Goal: Task Accomplishment & Management: Manage account settings

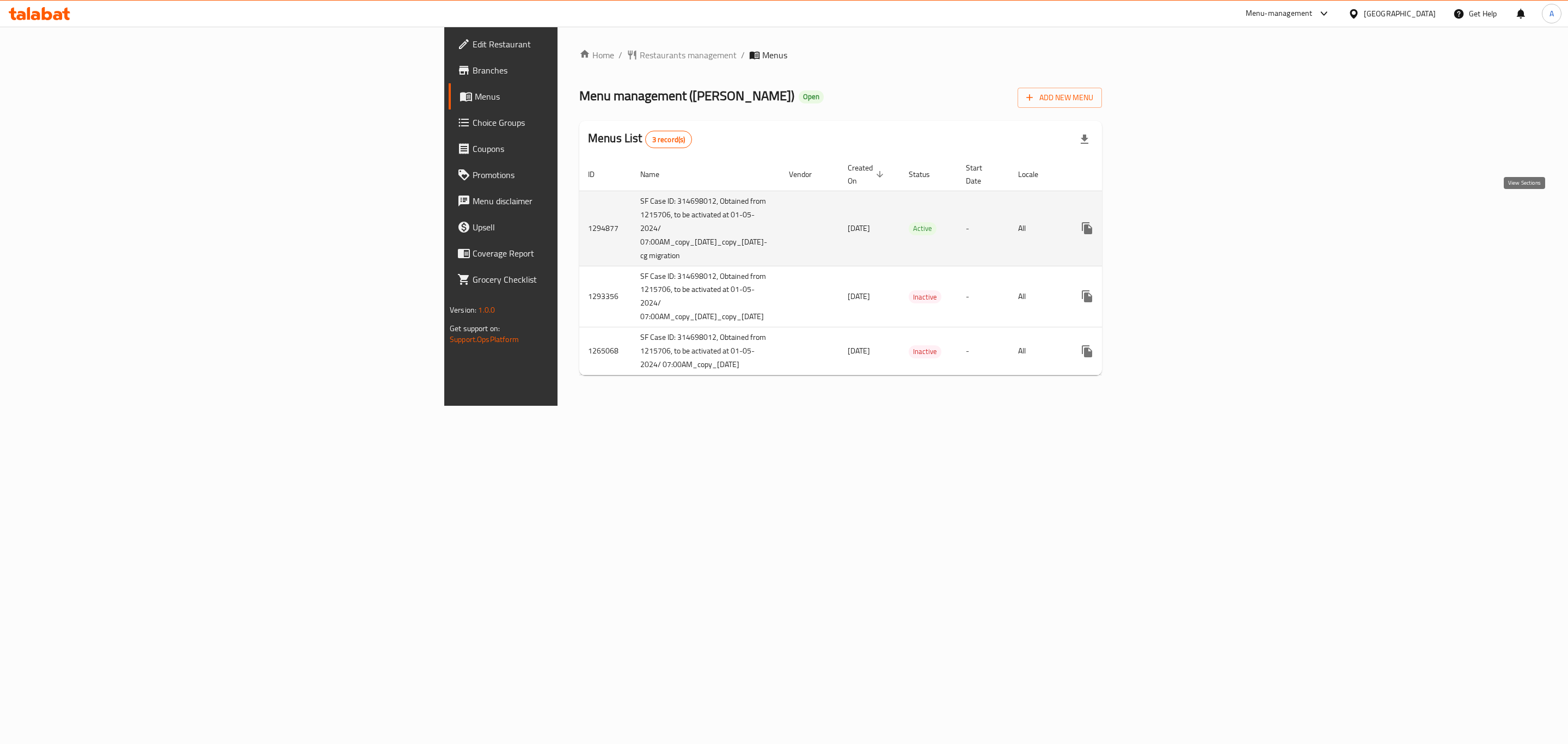
click at [1172, 221] on icon "enhanced table" at bounding box center [1166, 228] width 13 height 13
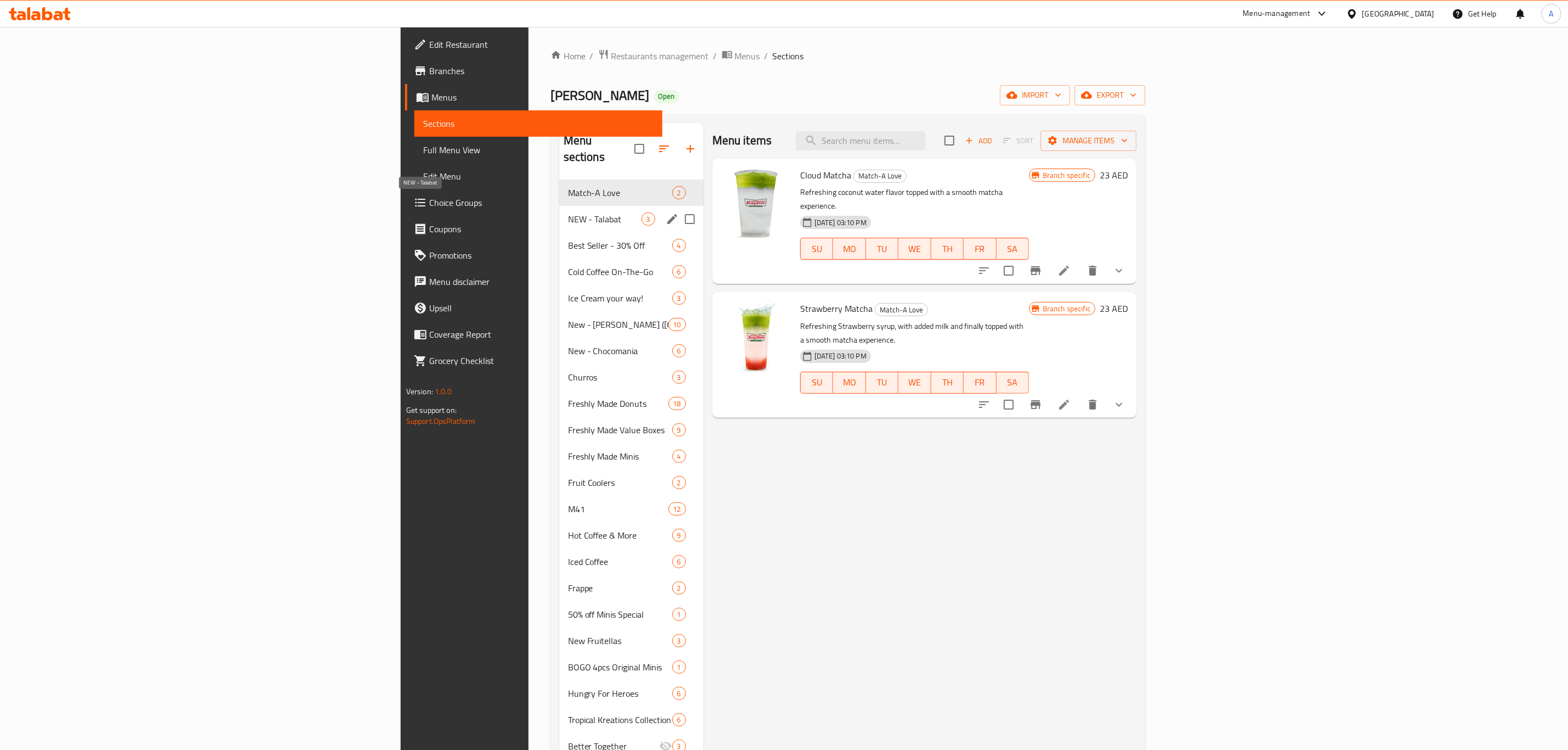
click at [568, 213] on span "NEW - Talabat" at bounding box center [604, 219] width 74 height 13
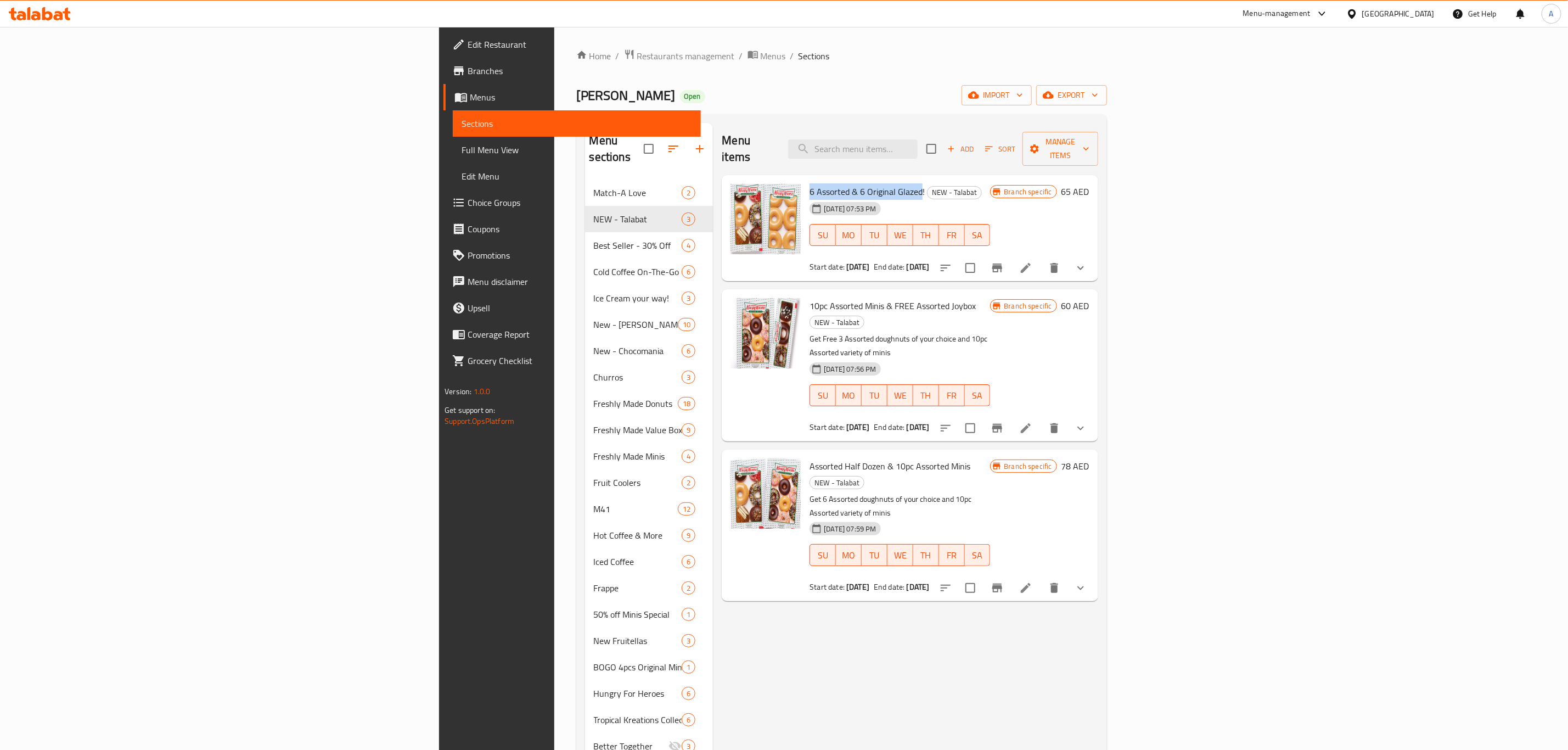
drag, startPoint x: 696, startPoint y: 175, endPoint x: 810, endPoint y: 175, distance: 114.0
click at [810, 179] on div "6 Assorted & 6 Original Glazed! NEW - Talabat [DATE] 07:53 PM SU MO TU WE TH FR…" at bounding box center [899, 228] width 189 height 98
copy span "6 Assorted & 6 Original Glazed"
drag, startPoint x: 699, startPoint y: 290, endPoint x: 774, endPoint y: 293, distance: 75.1
click at [805, 293] on div "10pc Assorted Minis & FREE Assorted Joybox NEW - Talabat Get Free 3 Assorted do…" at bounding box center [899, 364] width 189 height 143
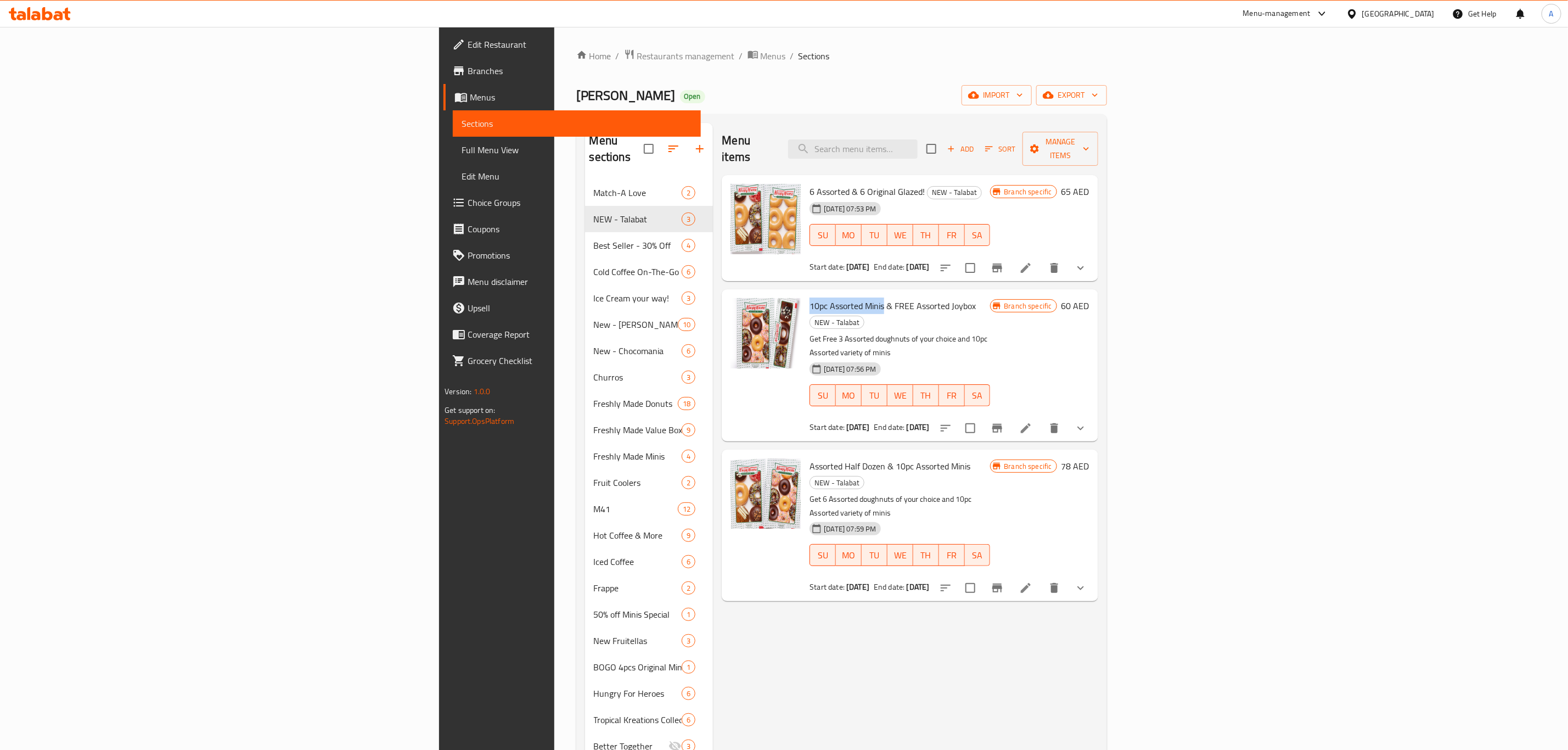
copy span "10pc Assorted Minis"
drag, startPoint x: 696, startPoint y: 177, endPoint x: 810, endPoint y: 180, distance: 114.0
click at [810, 180] on div "6 Assorted & 6 Original Glazed! NEW - Talabat [DATE] 07:53 PM SU MO TU WE TH FR…" at bounding box center [899, 228] width 189 height 98
copy span "6 Assorted & 6 Original Glazed"
drag, startPoint x: 700, startPoint y: 292, endPoint x: 865, endPoint y: 295, distance: 165.0
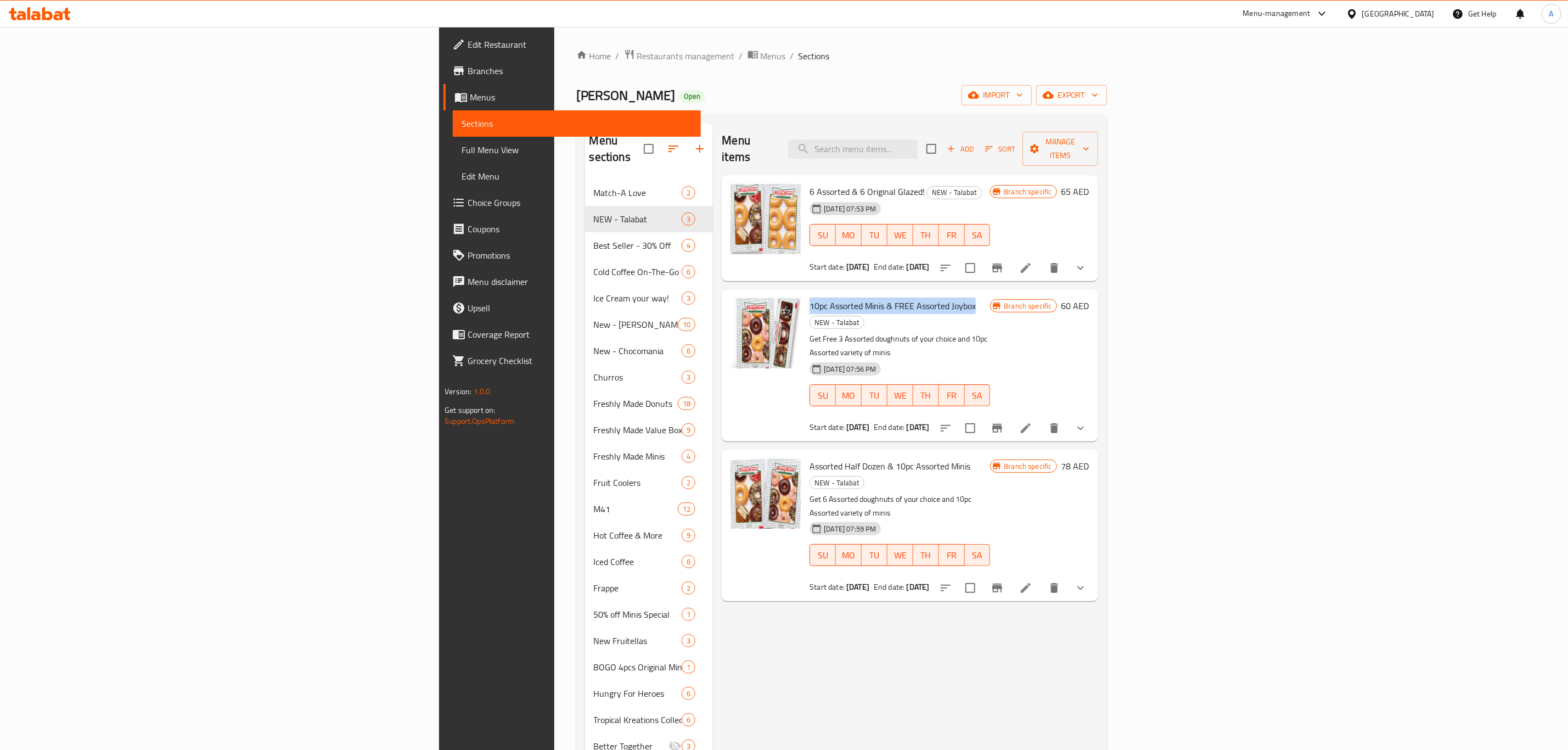
click at [865, 297] on span "10pc Assorted Minis & FREE Assorted Joybox" at bounding box center [893, 305] width 166 height 16
copy span "10pc Assorted Minis & FREE Assorted Joybox"
